Goal: Register for event/course

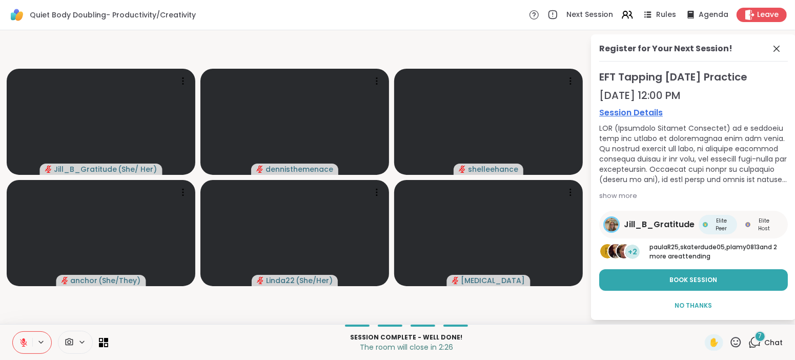
click at [17, 343] on button at bounding box center [22, 343] width 19 height 22
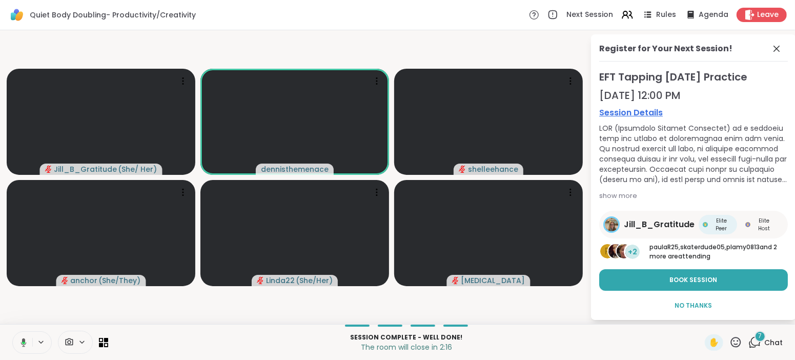
click at [429, 338] on p "Session Complete - well done!" at bounding box center [406, 337] width 584 height 9
click at [693, 301] on span "No Thanks" at bounding box center [693, 305] width 37 height 9
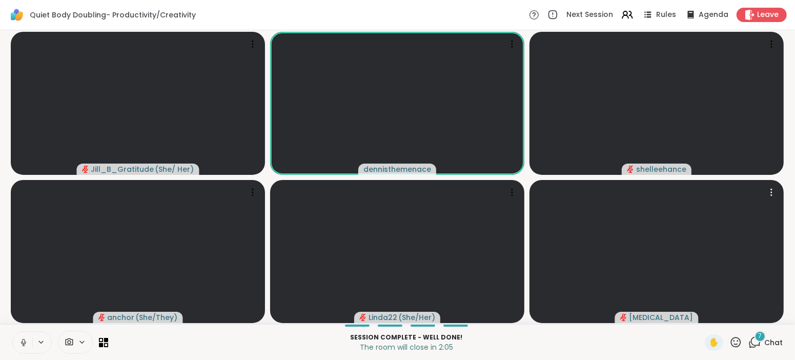
click at [693, 299] on video at bounding box center [657, 251] width 254 height 143
click at [770, 344] on span "Chat" at bounding box center [773, 342] width 18 height 10
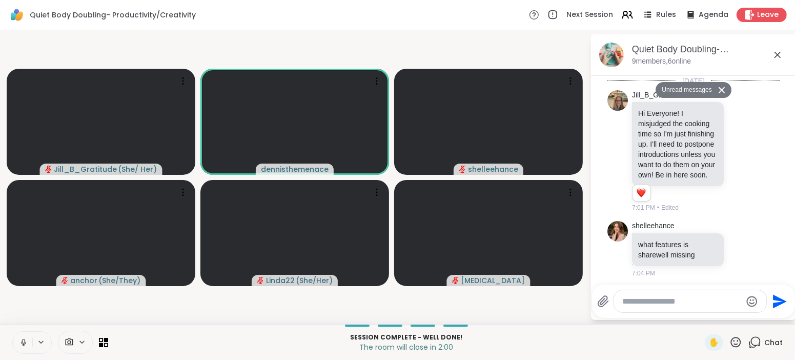
scroll to position [807, 0]
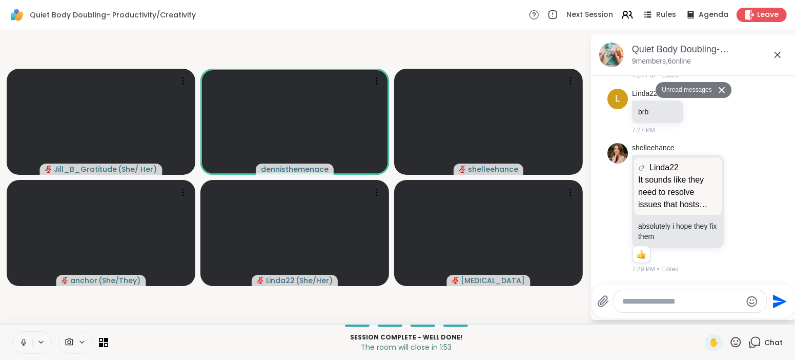
click at [683, 301] on textarea "Type your message" at bounding box center [681, 301] width 119 height 10
click at [765, 10] on span "Leave" at bounding box center [768, 15] width 23 height 11
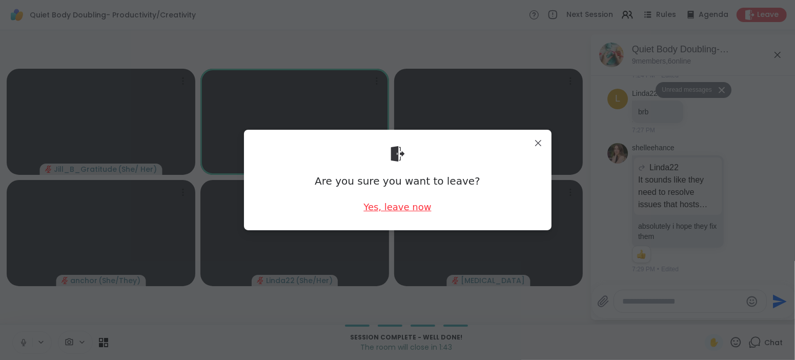
click at [391, 208] on div "Yes, leave now" at bounding box center [397, 206] width 68 height 13
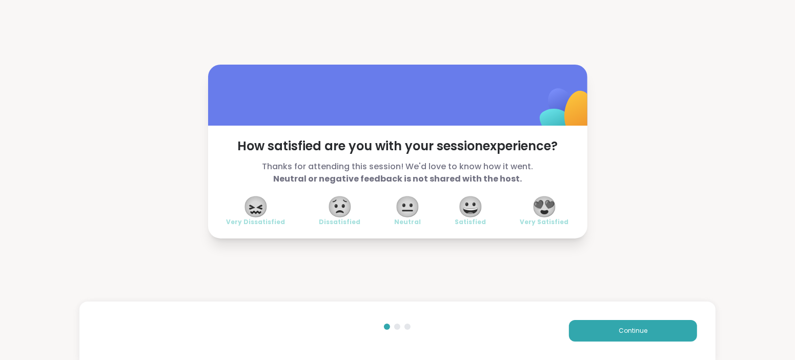
click at [538, 206] on span "😍" at bounding box center [545, 206] width 26 height 18
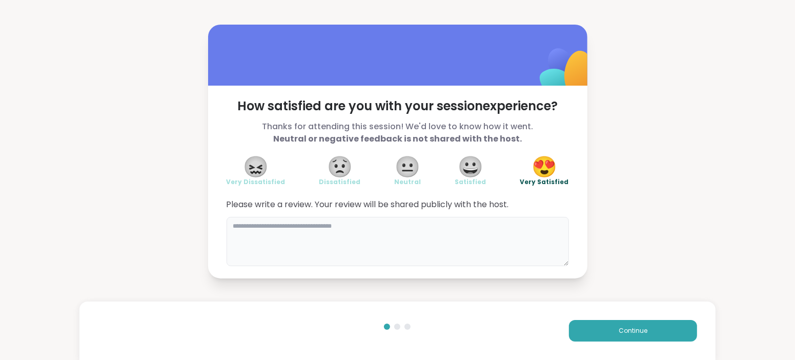
click at [406, 228] on textarea at bounding box center [398, 241] width 342 height 49
type textarea "**********"
click at [632, 328] on span "Continue" at bounding box center [633, 330] width 29 height 9
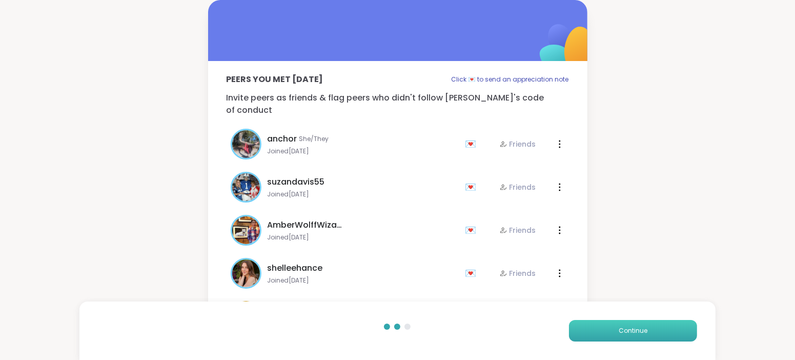
click at [632, 328] on span "Continue" at bounding box center [633, 330] width 29 height 9
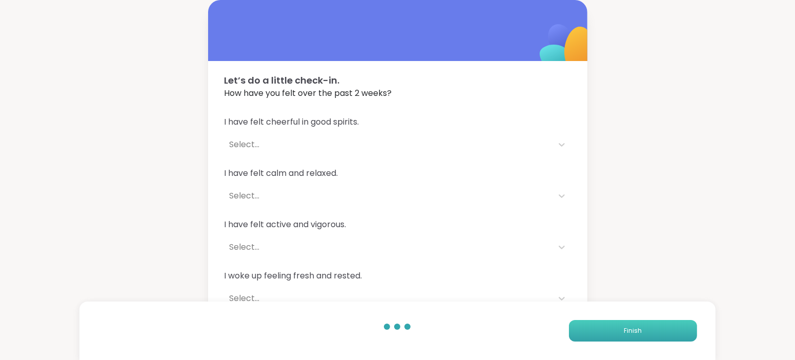
click at [632, 328] on span "Finish" at bounding box center [633, 330] width 18 height 9
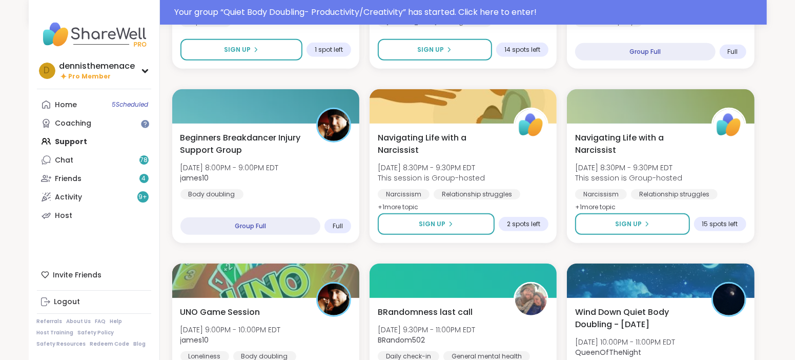
scroll to position [615, 0]
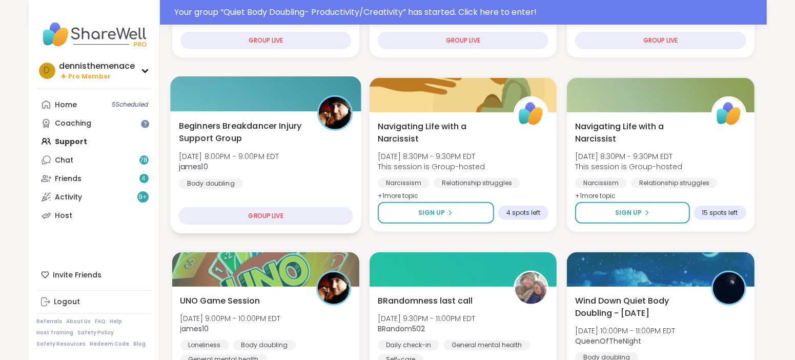
click at [341, 206] on div "Beginners Breakdancer Injury Support Group [DATE] 8:00PM - 9:00PM EDT james10 B…" at bounding box center [265, 172] width 191 height 122
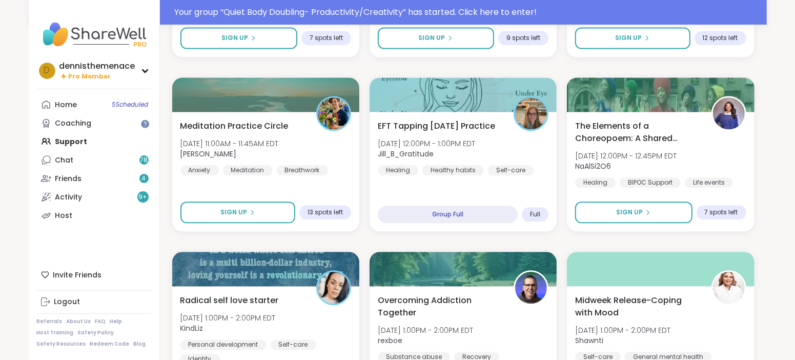
scroll to position [1922, 0]
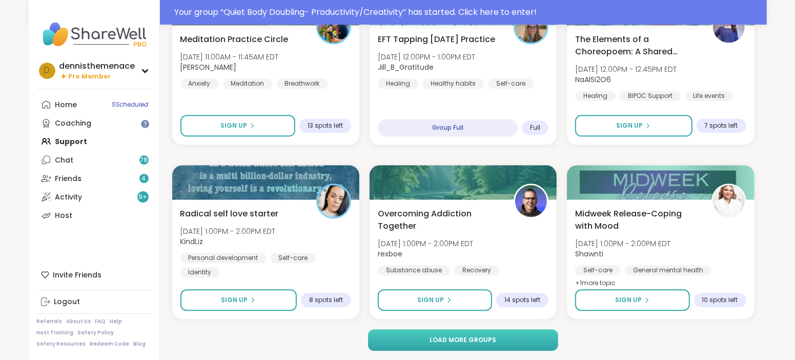
click at [458, 336] on span "Load more groups" at bounding box center [463, 339] width 67 height 9
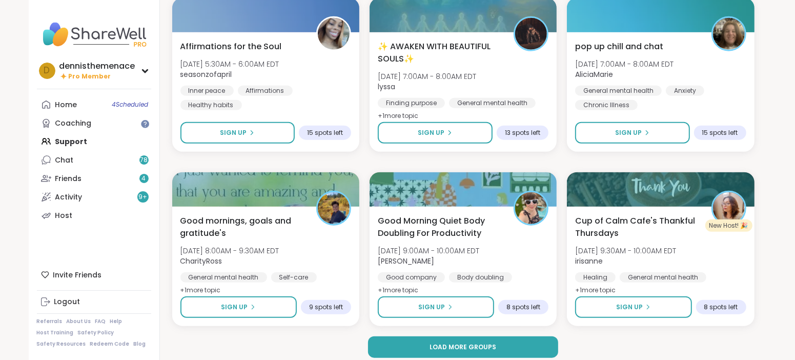
scroll to position [3989, 0]
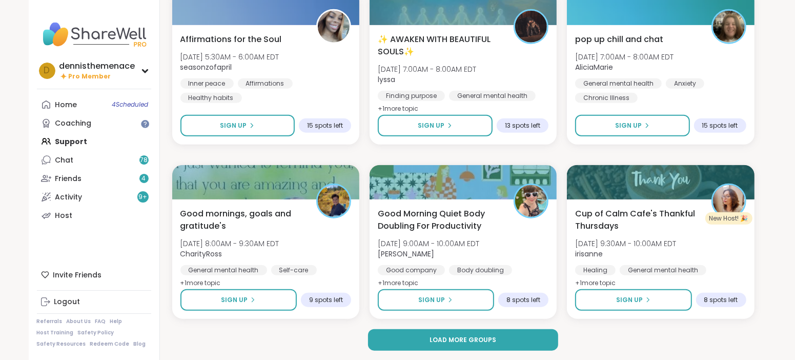
click at [593, 339] on div "Load more groups" at bounding box center [463, 340] width 582 height 22
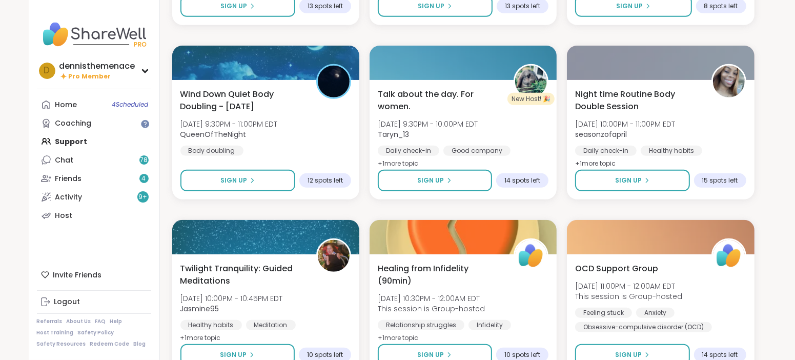
scroll to position [3586, 0]
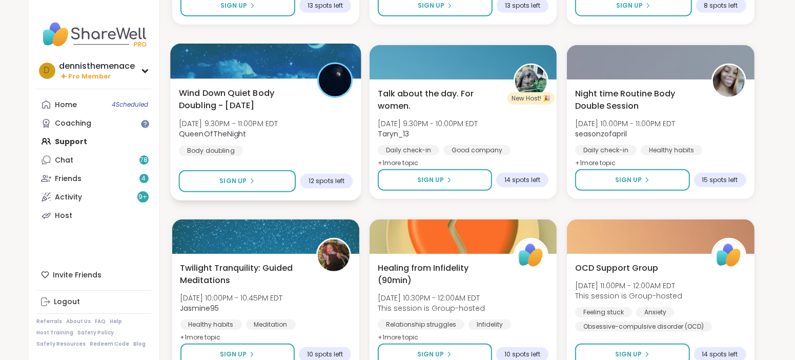
click at [260, 135] on span "QueenOfTheNight" at bounding box center [227, 134] width 99 height 10
click at [240, 182] on span "Sign Up" at bounding box center [232, 180] width 27 height 9
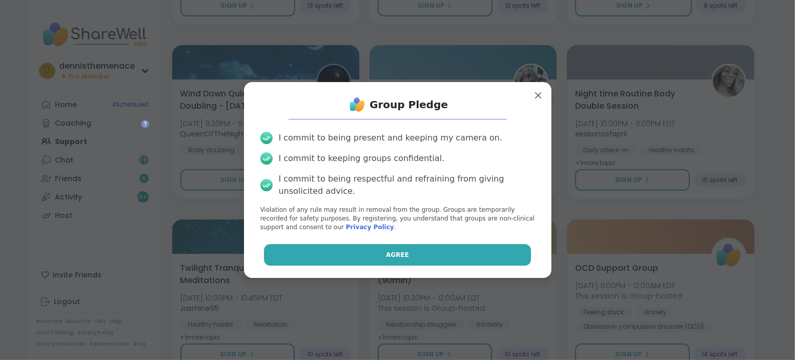
click at [394, 254] on span "Agree" at bounding box center [397, 254] width 23 height 9
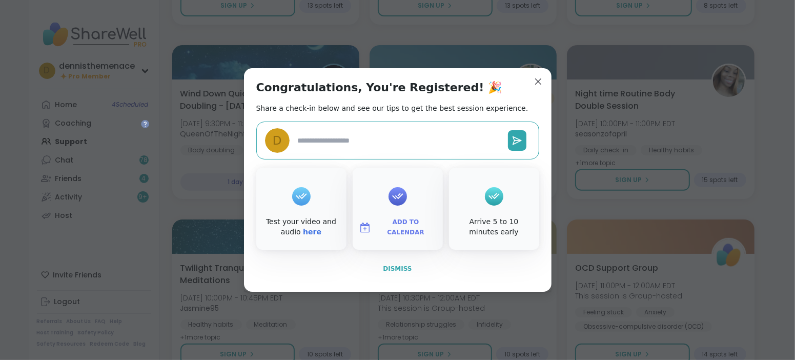
type textarea "*"
click at [397, 266] on span "Dismiss" at bounding box center [397, 268] width 29 height 7
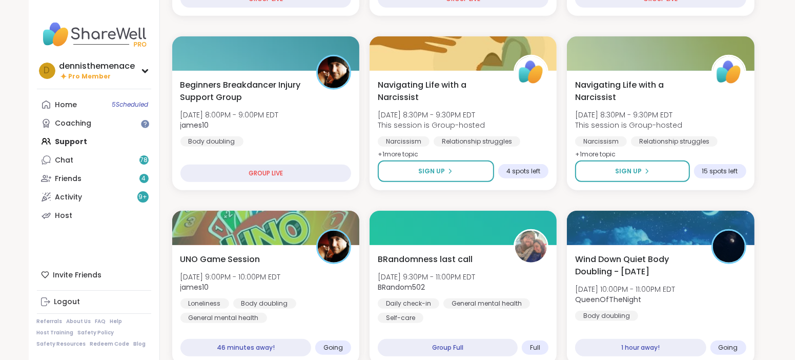
scroll to position [691, 0]
